Goal: Task Accomplishment & Management: Complete application form

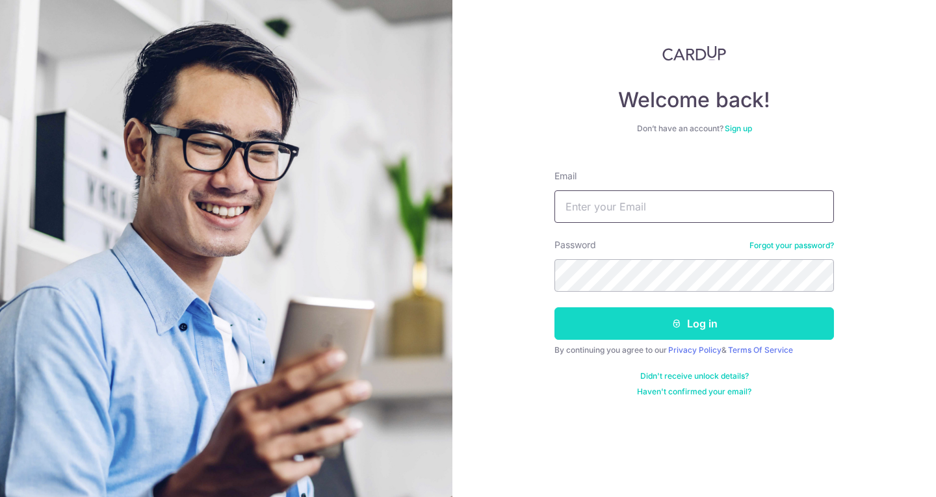
type input "128apoon@gmail.com"
click at [682, 333] on button "Log in" at bounding box center [693, 323] width 279 height 32
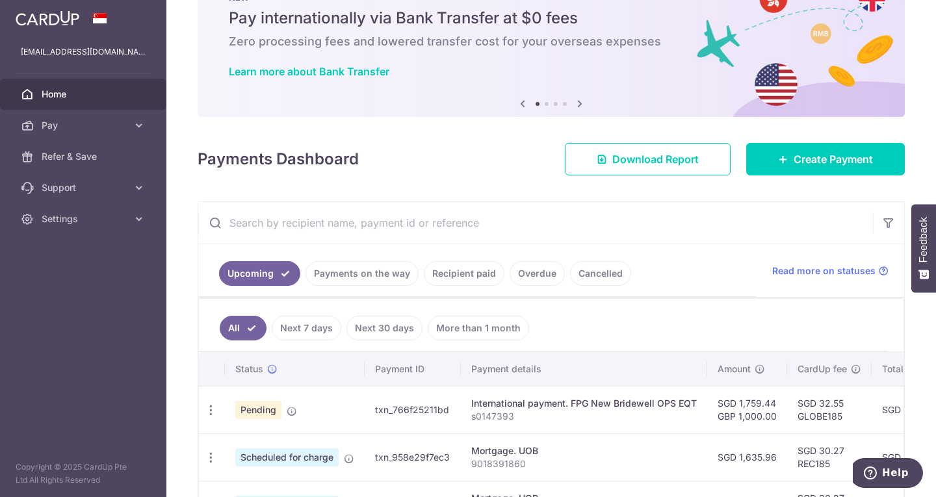
scroll to position [70, 0]
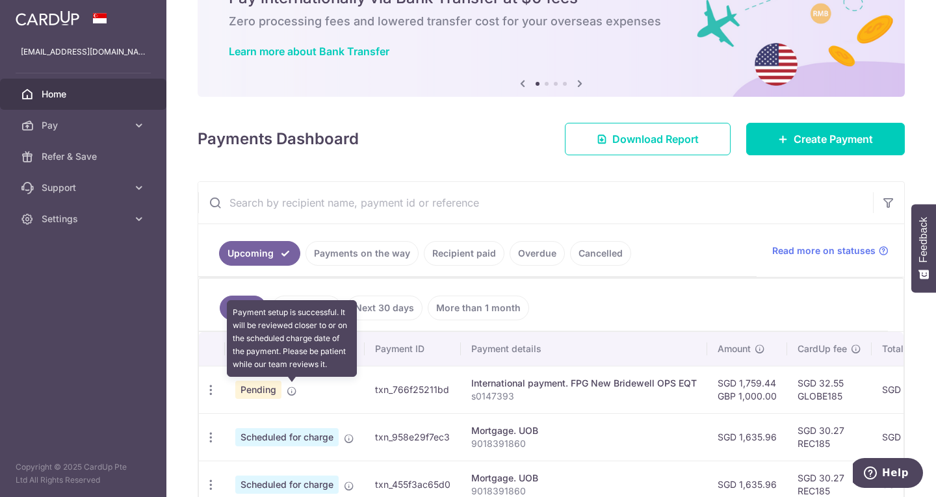
click at [289, 389] on icon at bounding box center [292, 391] width 10 height 10
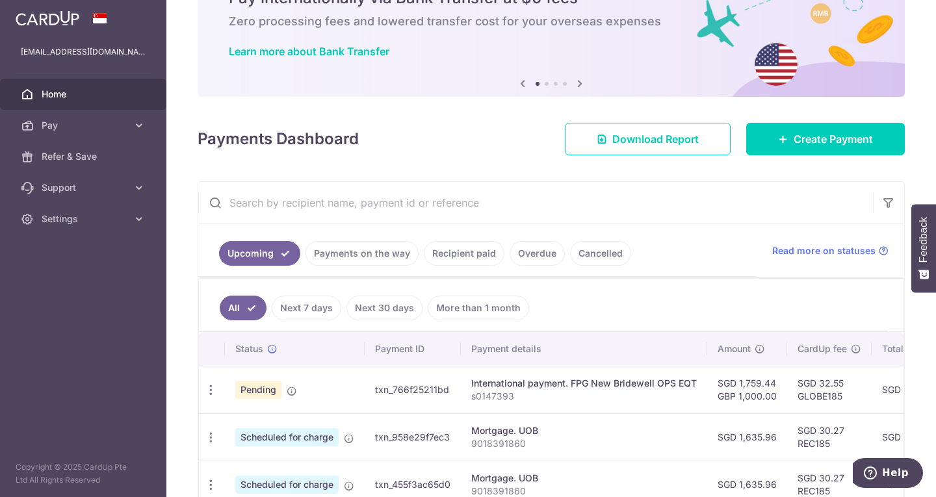
drag, startPoint x: 289, startPoint y: 390, endPoint x: 258, endPoint y: 385, distance: 30.9
click at [258, 385] on span "Pending" at bounding box center [258, 390] width 46 height 18
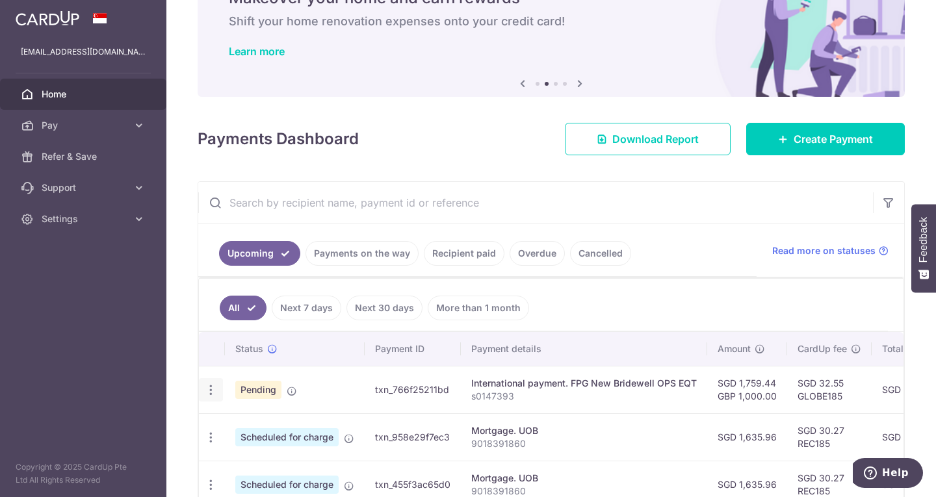
click at [207, 392] on icon "button" at bounding box center [211, 390] width 14 height 14
click at [247, 422] on span "Upload doc" at bounding box center [280, 426] width 88 height 16
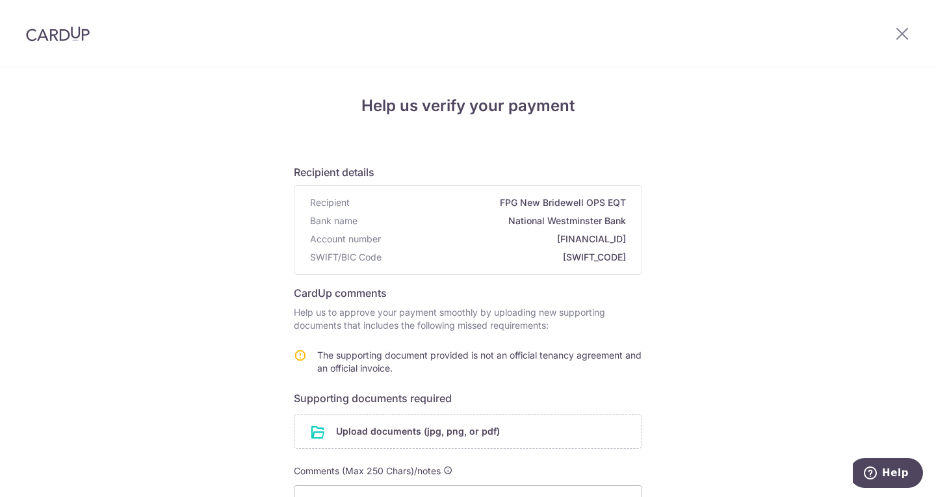
scroll to position [119, 0]
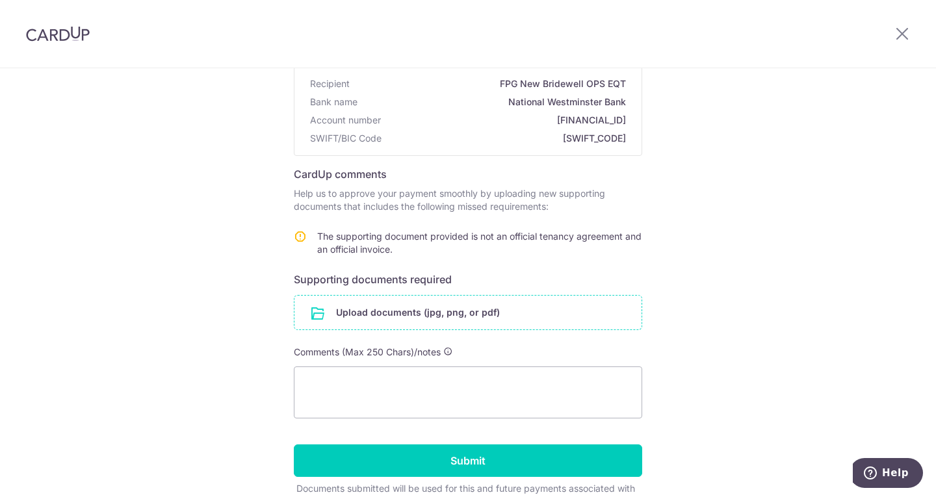
click at [398, 315] on input "file" at bounding box center [467, 313] width 347 height 34
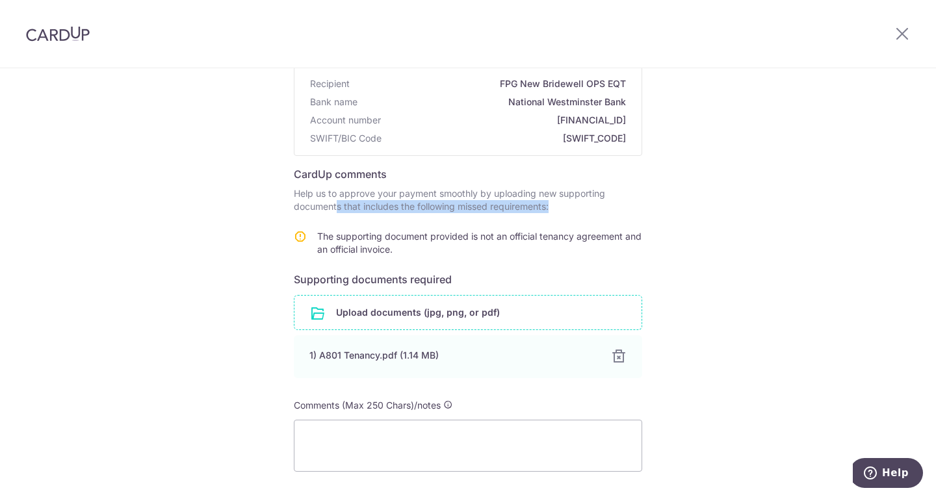
drag, startPoint x: 929, startPoint y: 193, endPoint x: 935, endPoint y: 261, distance: 68.6
click at [935, 261] on section "Help us verify your payment Recipient details Recipient FPG New Bridewell OPS E…" at bounding box center [468, 282] width 936 height 429
click at [830, 229] on div "Help us verify your payment Recipient details Recipient FPG New Bridewell OPS E…" at bounding box center [468, 285] width 936 height 673
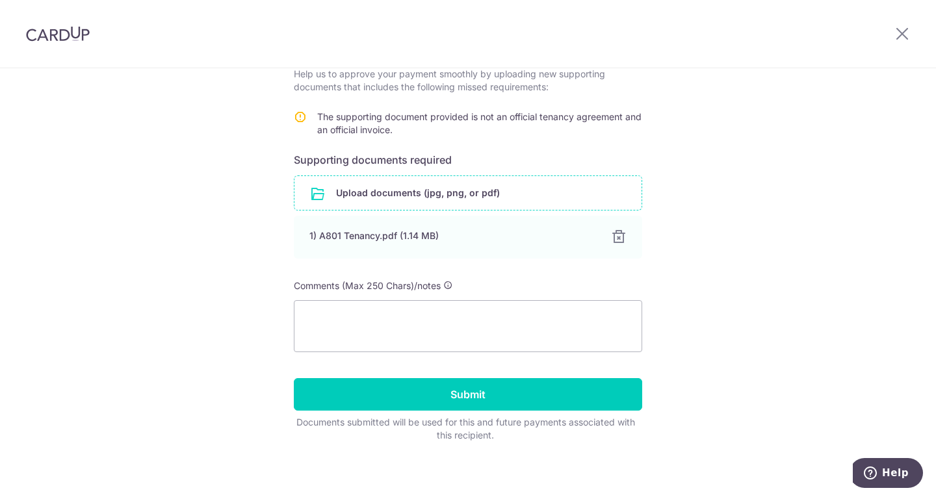
scroll to position [244, 0]
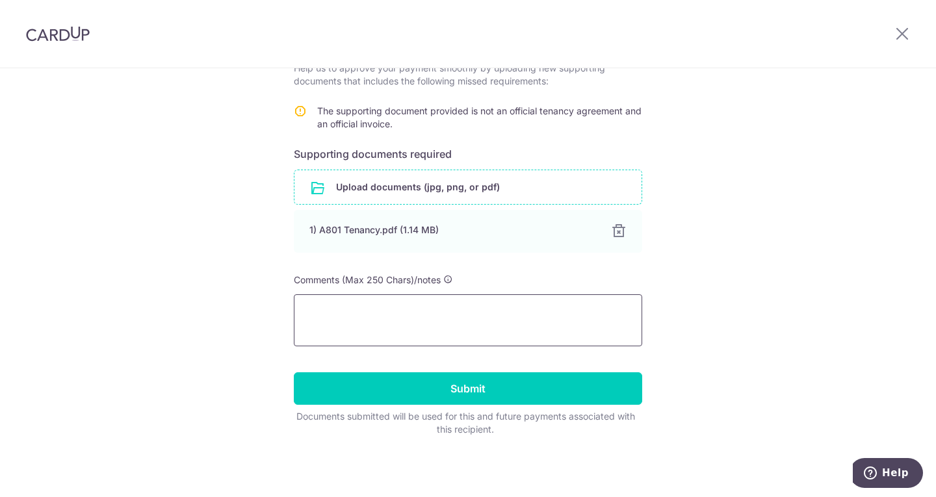
click at [365, 303] on textarea at bounding box center [468, 320] width 348 height 52
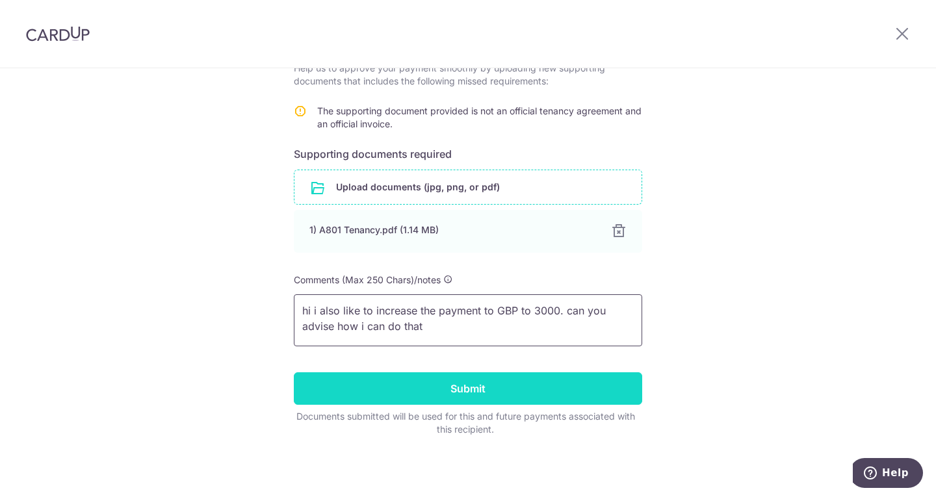
type textarea "hi i also like to increase the payment to GBP to 3000. can you advise how i can…"
click at [446, 401] on input "Submit" at bounding box center [468, 388] width 348 height 32
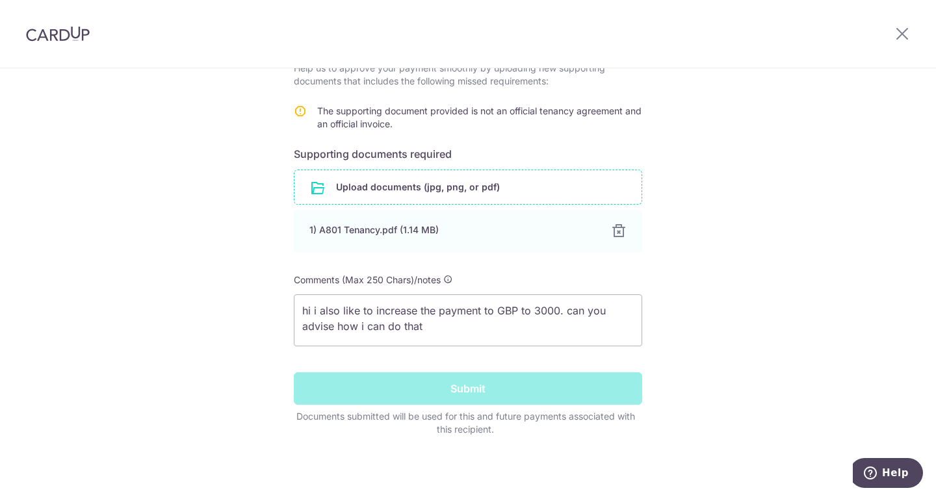
click at [447, 401] on div "Submit" at bounding box center [468, 388] width 364 height 32
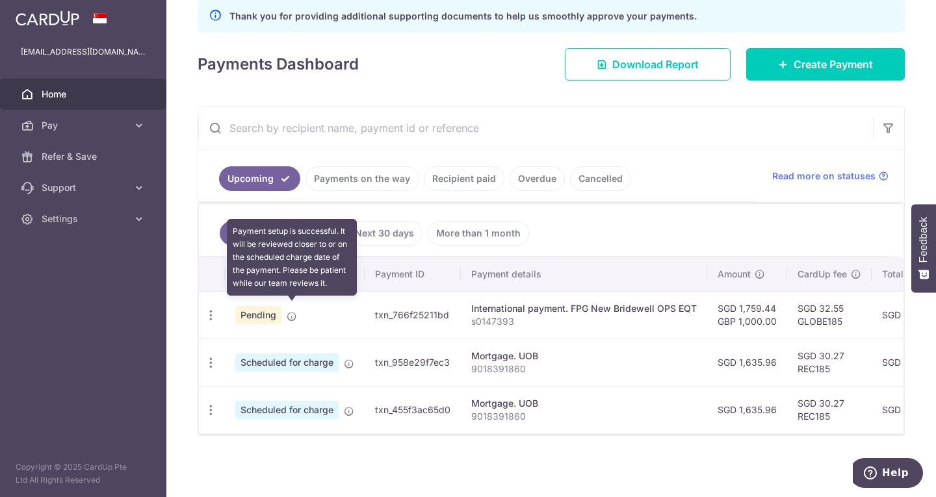
click at [291, 311] on icon at bounding box center [292, 316] width 10 height 10
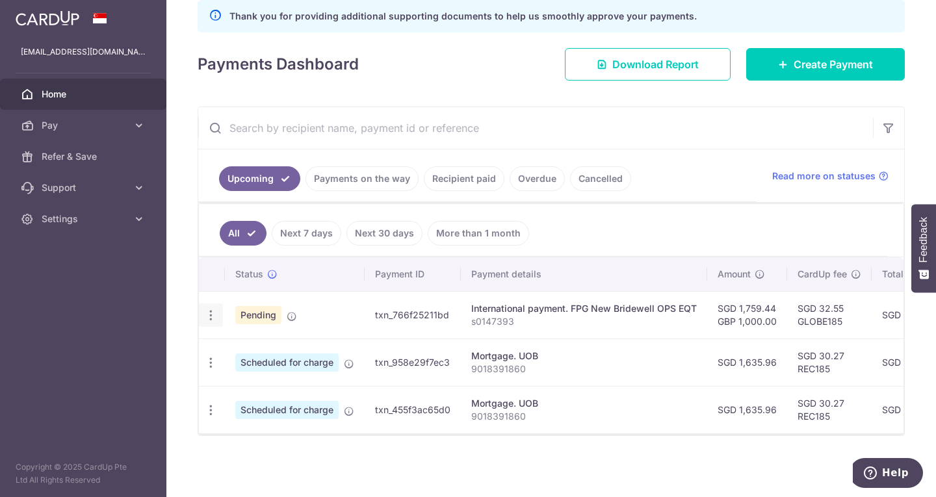
click at [211, 310] on icon "button" at bounding box center [211, 316] width 14 height 14
click at [211, 309] on icon "button" at bounding box center [211, 316] width 14 height 14
click at [214, 309] on icon "button" at bounding box center [211, 316] width 14 height 14
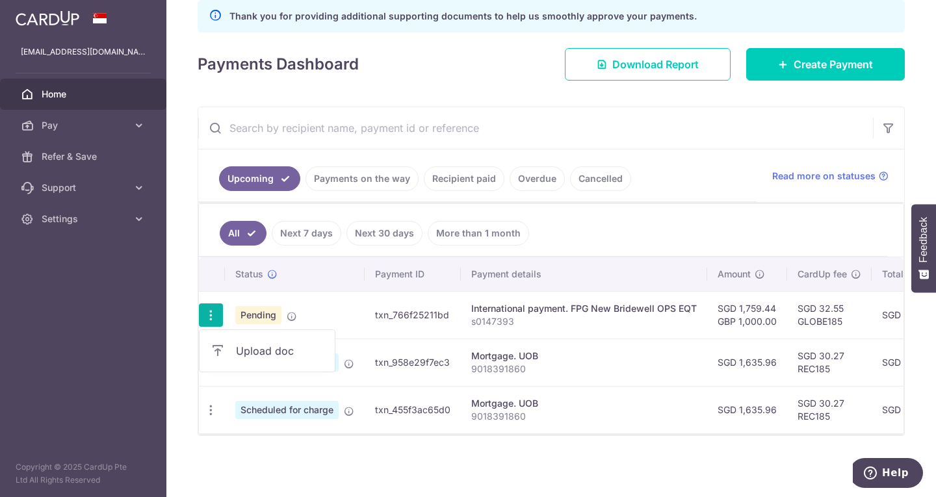
click at [271, 348] on span "Upload doc" at bounding box center [280, 351] width 88 height 16
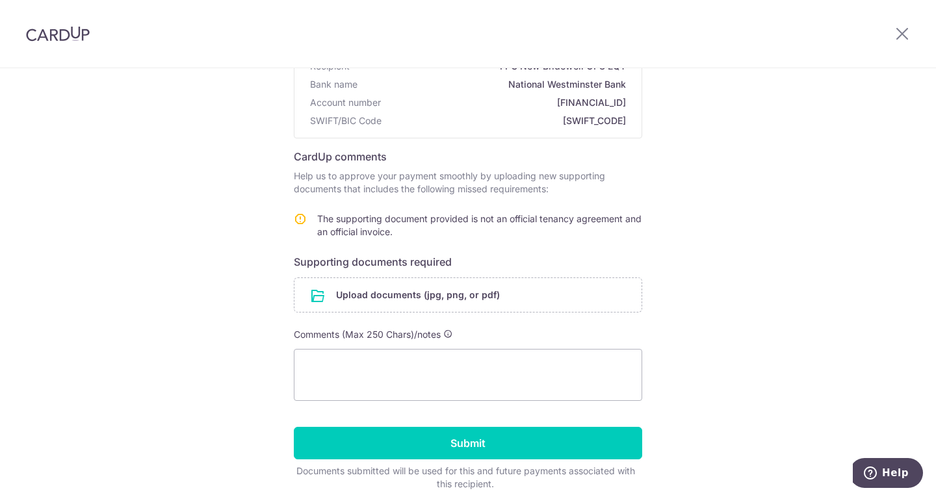
scroll to position [137, 0]
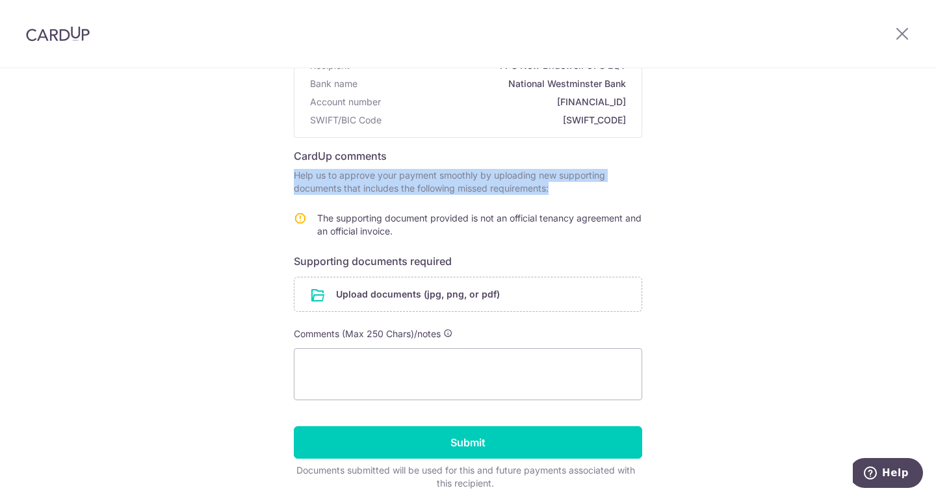
drag, startPoint x: 926, startPoint y: 208, endPoint x: 916, endPoint y: 164, distance: 45.1
click at [916, 164] on div "Help us verify your payment Recipient details Recipient FPG New Bridewell OPS E…" at bounding box center [468, 241] width 936 height 620
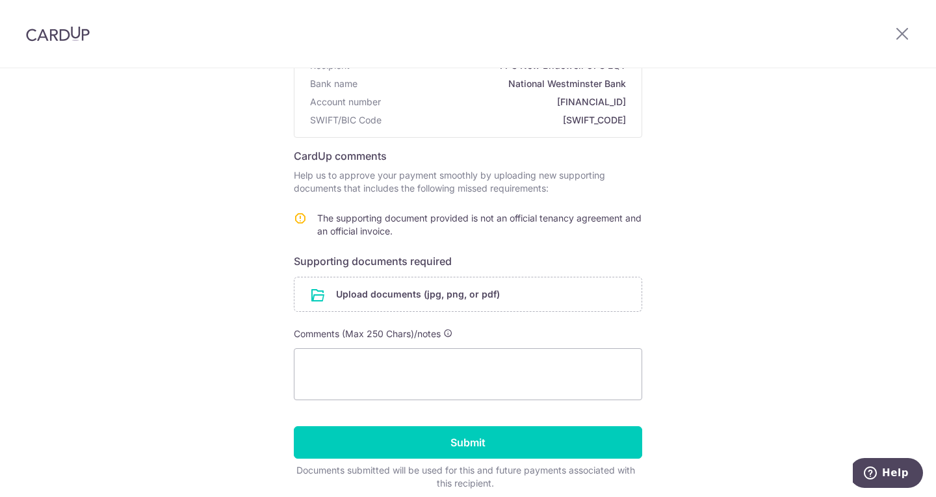
click at [795, 162] on div "Help us verify your payment Recipient details Recipient FPG New Bridewell OPS E…" at bounding box center [468, 241] width 936 height 620
